Goal: Information Seeking & Learning: Learn about a topic

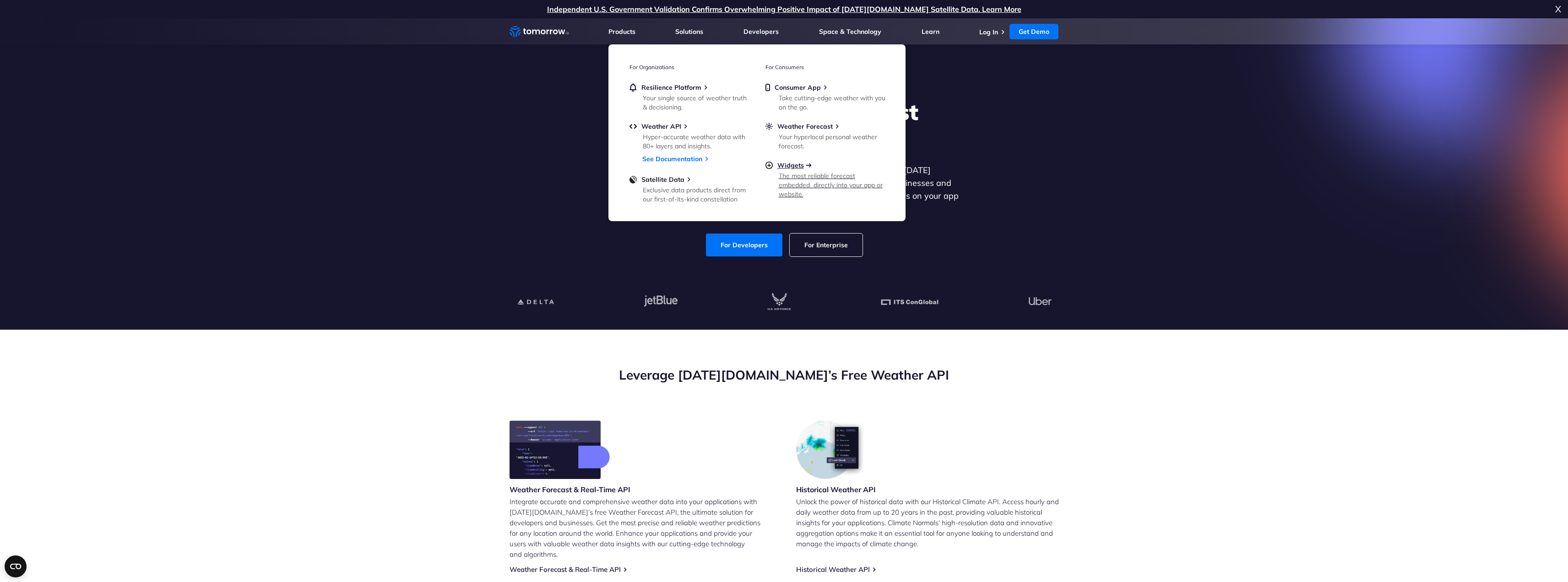
click at [792, 166] on span "Widgets" at bounding box center [791, 166] width 27 height 9
click at [663, 125] on span "Weather API" at bounding box center [661, 127] width 40 height 9
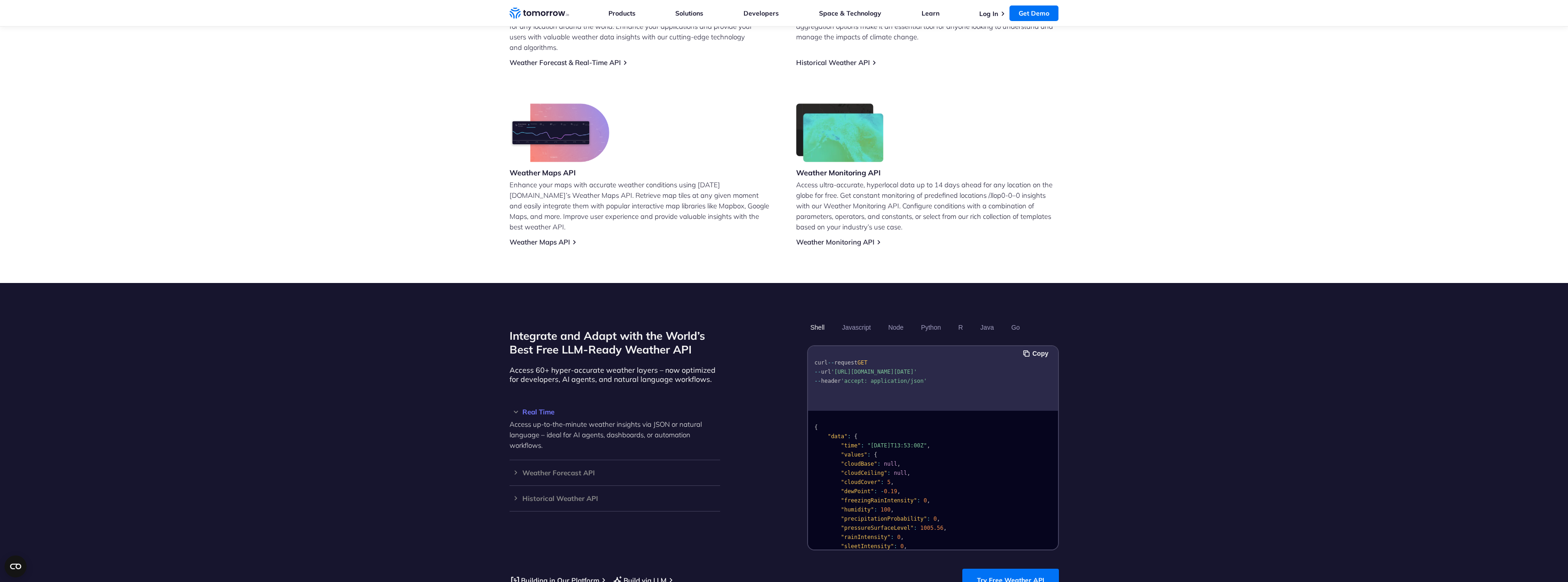
scroll to position [733, 0]
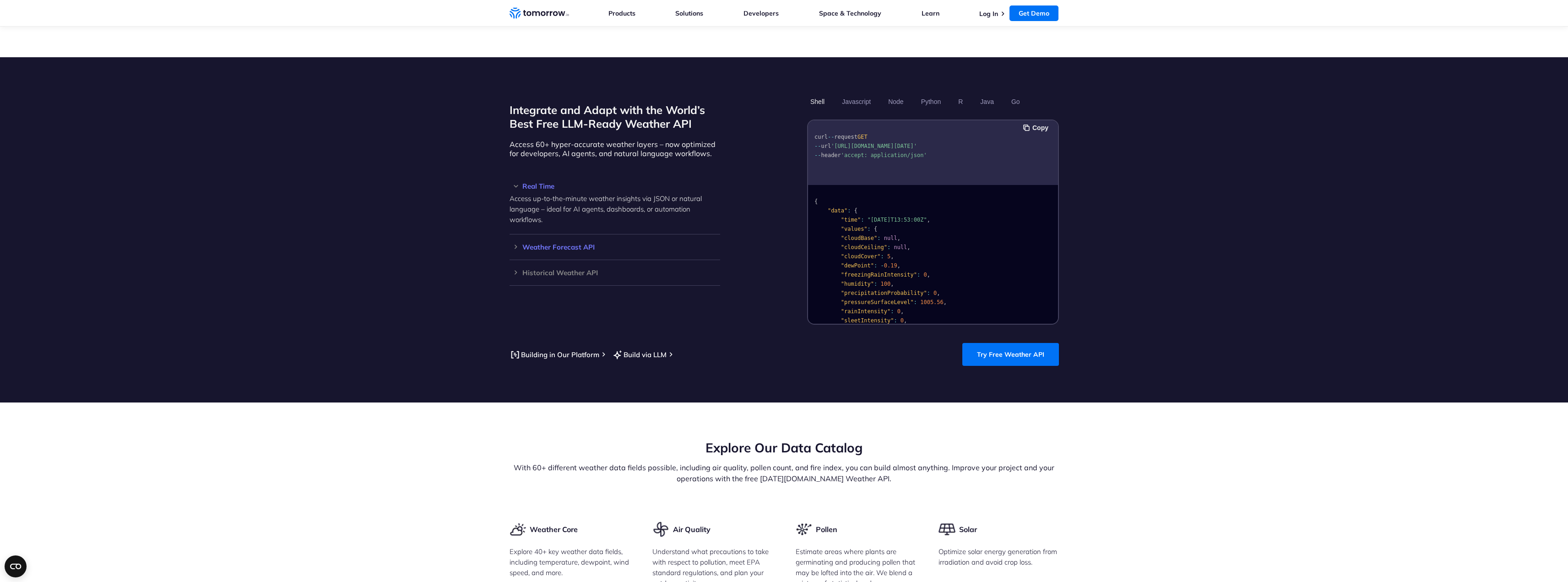
click at [523, 244] on h3 "Weather Forecast API" at bounding box center [615, 247] width 211 height 7
click at [519, 183] on h3 "Real Time" at bounding box center [615, 186] width 211 height 7
click at [871, 94] on button "Javascript" at bounding box center [856, 102] width 35 height 16
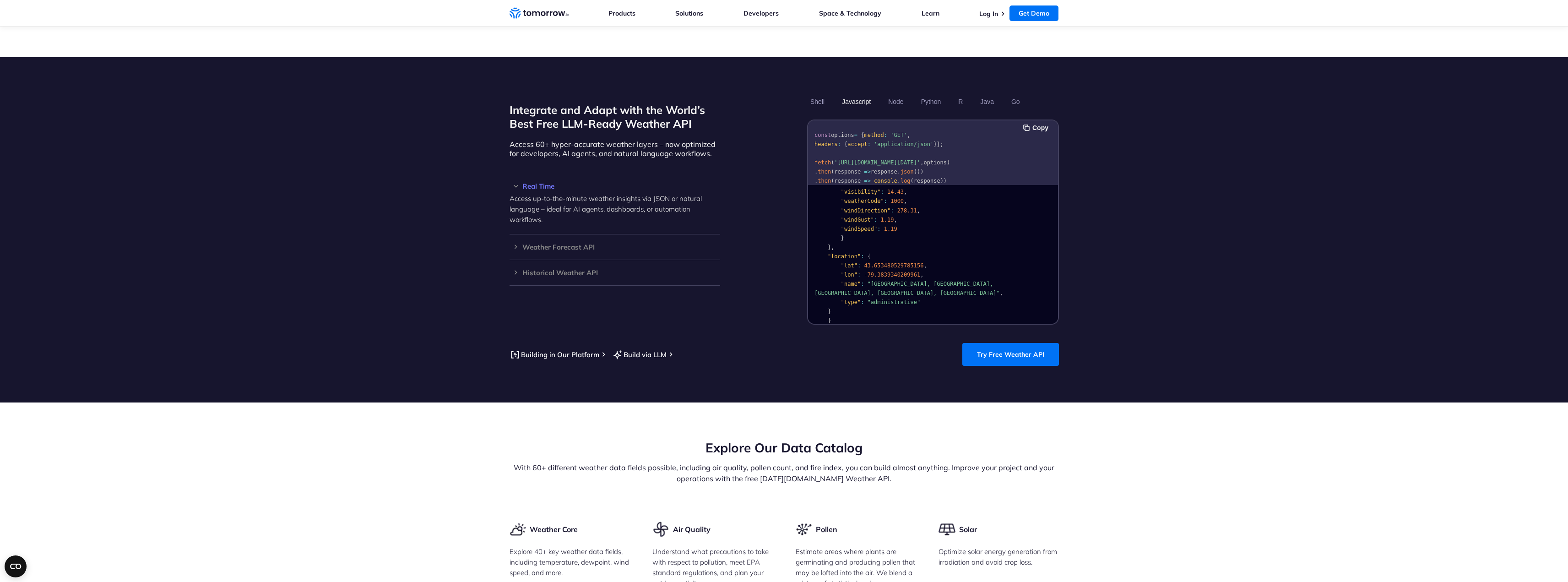
scroll to position [0, 0]
drag, startPoint x: 518, startPoint y: 135, endPoint x: 747, endPoint y: 146, distance: 229.3
click at [741, 146] on section "Integrate and Adapt with the World’s Best Free LLM-Ready Weather API Access 60+…" at bounding box center [784, 230] width 1568 height 345
click at [747, 146] on div "Integrate and Adapt with the World’s Best Free LLM-Ready Weather API Access 60+…" at bounding box center [784, 209] width 550 height 231
drag, startPoint x: 747, startPoint y: 146, endPoint x: 491, endPoint y: 133, distance: 256.3
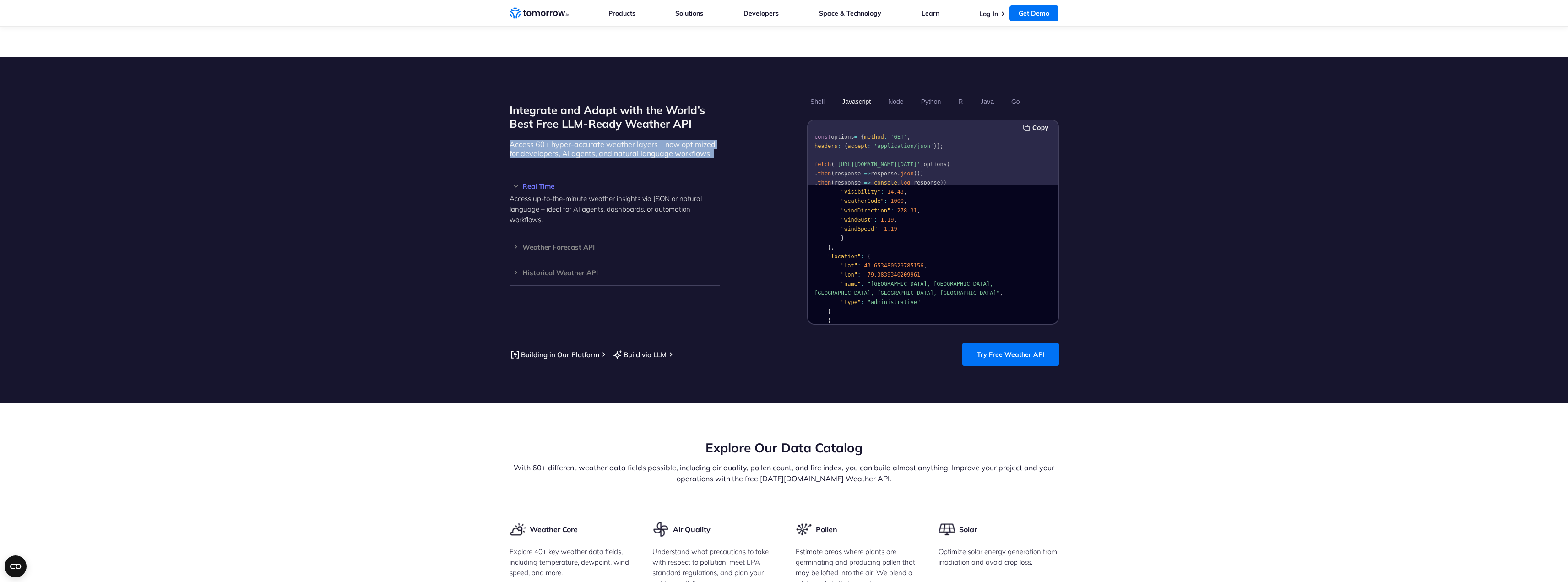
click at [491, 133] on section "Integrate and Adapt with the World’s Best Free LLM-Ready Weather API Access 60+…" at bounding box center [784, 230] width 1568 height 345
click at [491, 132] on section "Integrate and Adapt with the World’s Best Free LLM-Ready Weather API Access 60+…" at bounding box center [784, 230] width 1568 height 345
drag, startPoint x: 492, startPoint y: 130, endPoint x: 728, endPoint y: 149, distance: 236.8
click at [728, 149] on section "Integrate and Adapt with the World’s Best Free LLM-Ready Weather API Access 60+…" at bounding box center [784, 230] width 1568 height 345
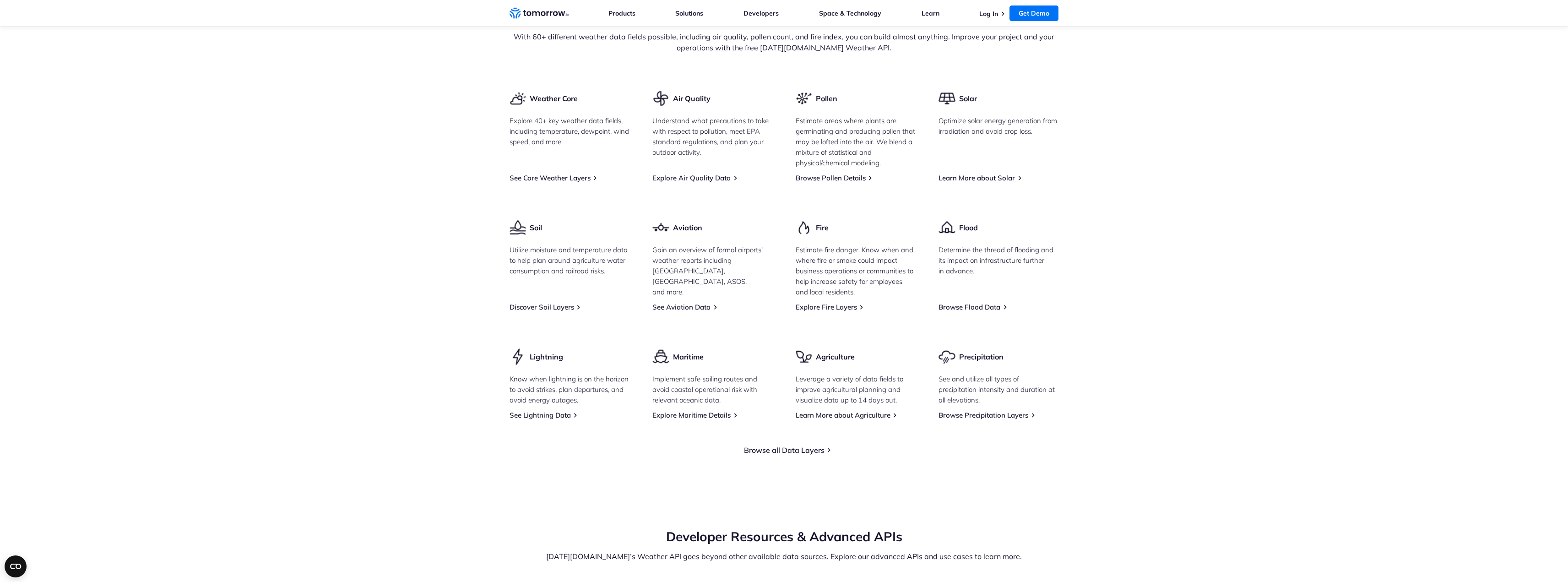
scroll to position [1145, 0]
